Goal: Information Seeking & Learning: Learn about a topic

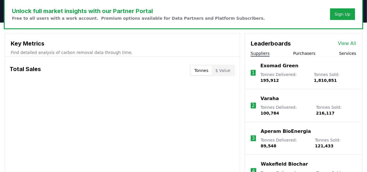
scroll to position [180, 0]
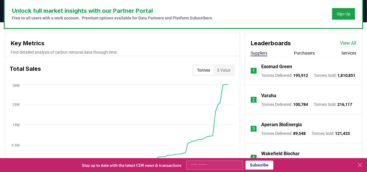
click at [351, 42] on link "View All" at bounding box center [348, 43] width 16 height 7
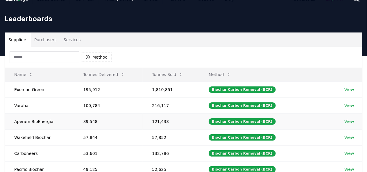
scroll to position [10, 0]
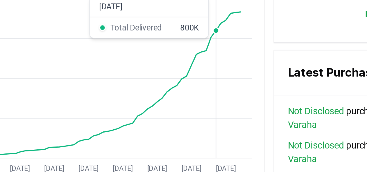
scroll to position [343, 0]
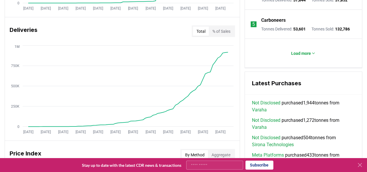
click at [199, 30] on button "Total" at bounding box center [201, 31] width 16 height 9
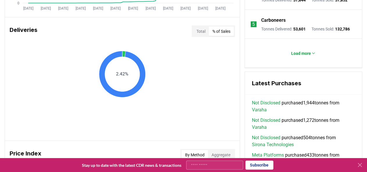
click at [220, 31] on button "% of Sales" at bounding box center [221, 31] width 25 height 9
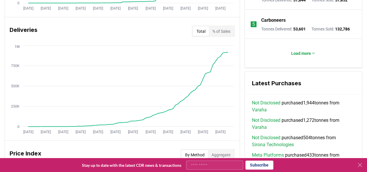
click at [198, 30] on button "Total" at bounding box center [201, 31] width 16 height 9
click at [215, 33] on button "% of Sales" at bounding box center [221, 31] width 25 height 9
click at [201, 33] on button "Total" at bounding box center [201, 31] width 16 height 9
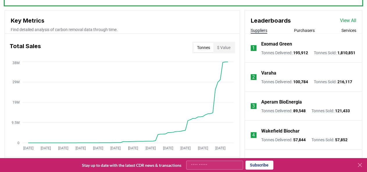
scroll to position [200, 0]
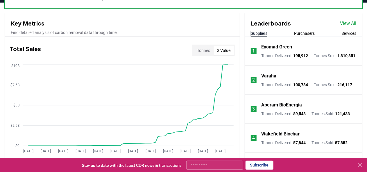
click at [227, 49] on button "$ Value" at bounding box center [223, 50] width 20 height 9
click at [205, 51] on button "Tonnes" at bounding box center [203, 50] width 20 height 9
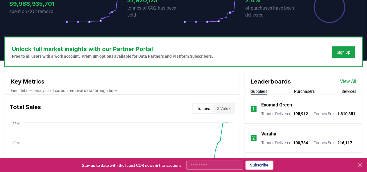
scroll to position [140, 0]
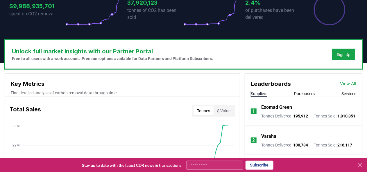
click at [352, 80] on link "View All" at bounding box center [348, 83] width 16 height 7
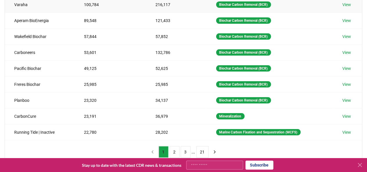
scroll to position [111, 0]
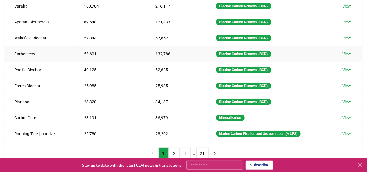
click at [344, 52] on link "View" at bounding box center [346, 54] width 9 height 6
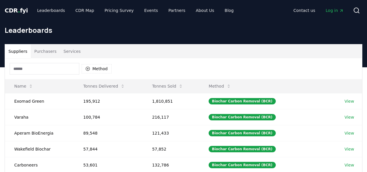
scroll to position [111, 0]
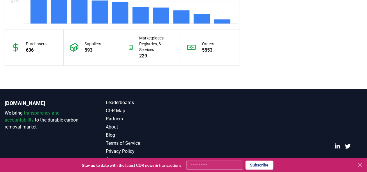
scroll to position [579, 0]
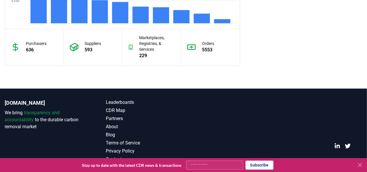
drag, startPoint x: 201, startPoint y: 114, endPoint x: 154, endPoint y: 43, distance: 84.8
click at [154, 43] on p "Marketplaces, Registries, & Services" at bounding box center [157, 43] width 36 height 17
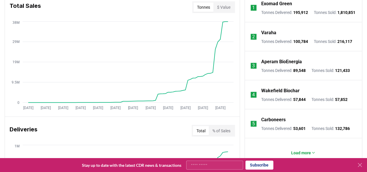
scroll to position [264, 0]
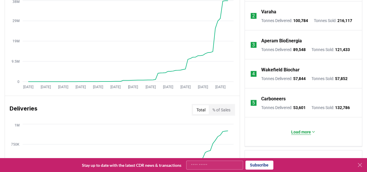
click at [299, 135] on p "Load more" at bounding box center [301, 132] width 20 height 6
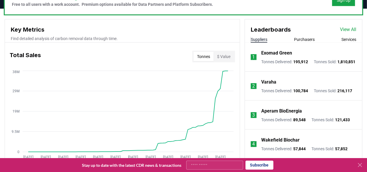
scroll to position [193, 0]
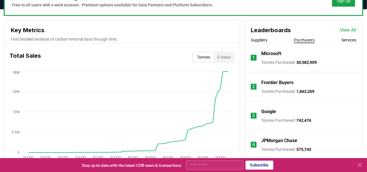
click at [304, 38] on button "Purchasers" at bounding box center [304, 40] width 21 height 6
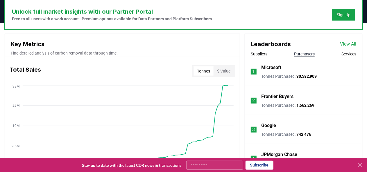
scroll to position [178, 0]
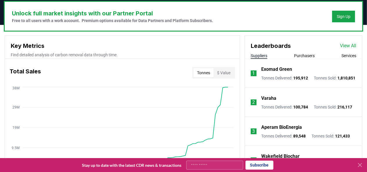
click at [265, 56] on button "Suppliers" at bounding box center [259, 56] width 17 height 6
